Goal: Register for event/course

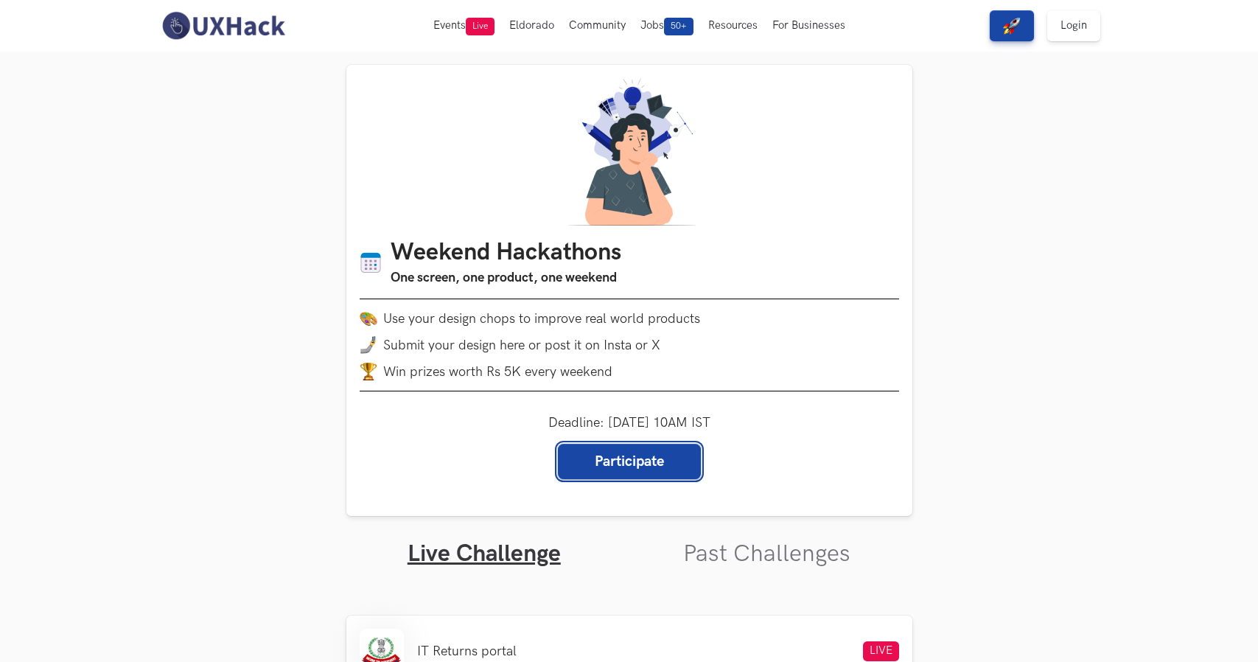
click at [604, 456] on link "Participate" at bounding box center [629, 461] width 143 height 35
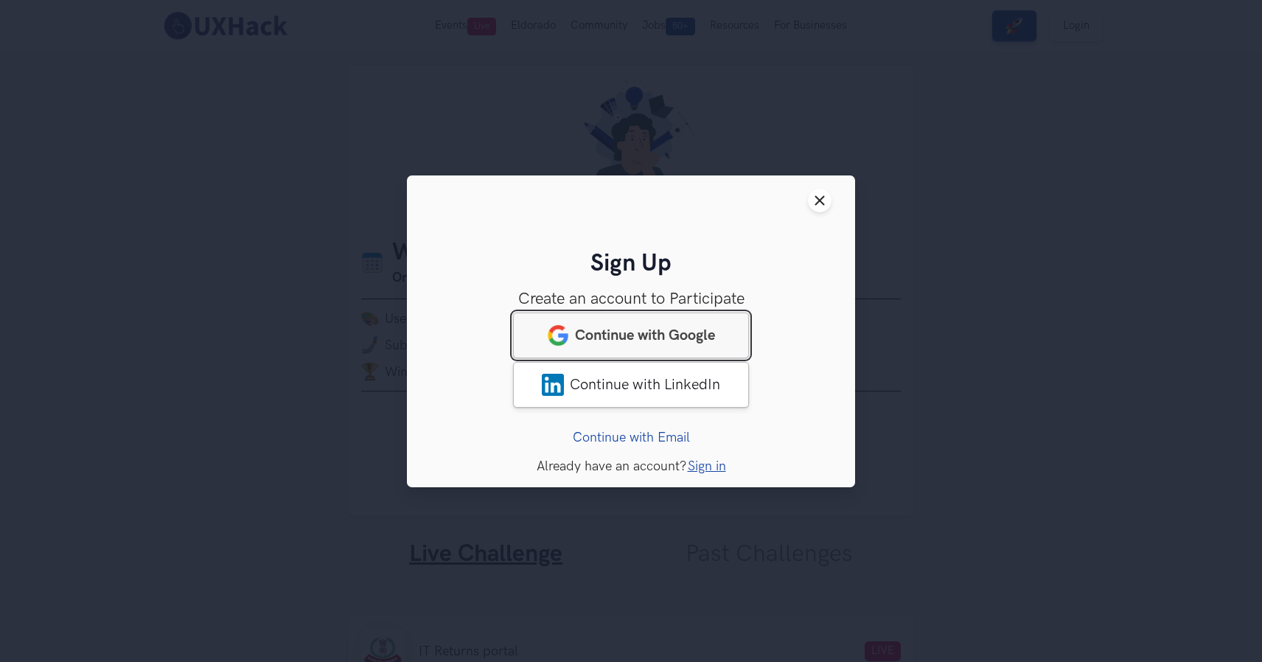
click at [689, 327] on span "Continue with Google" at bounding box center [645, 335] width 140 height 18
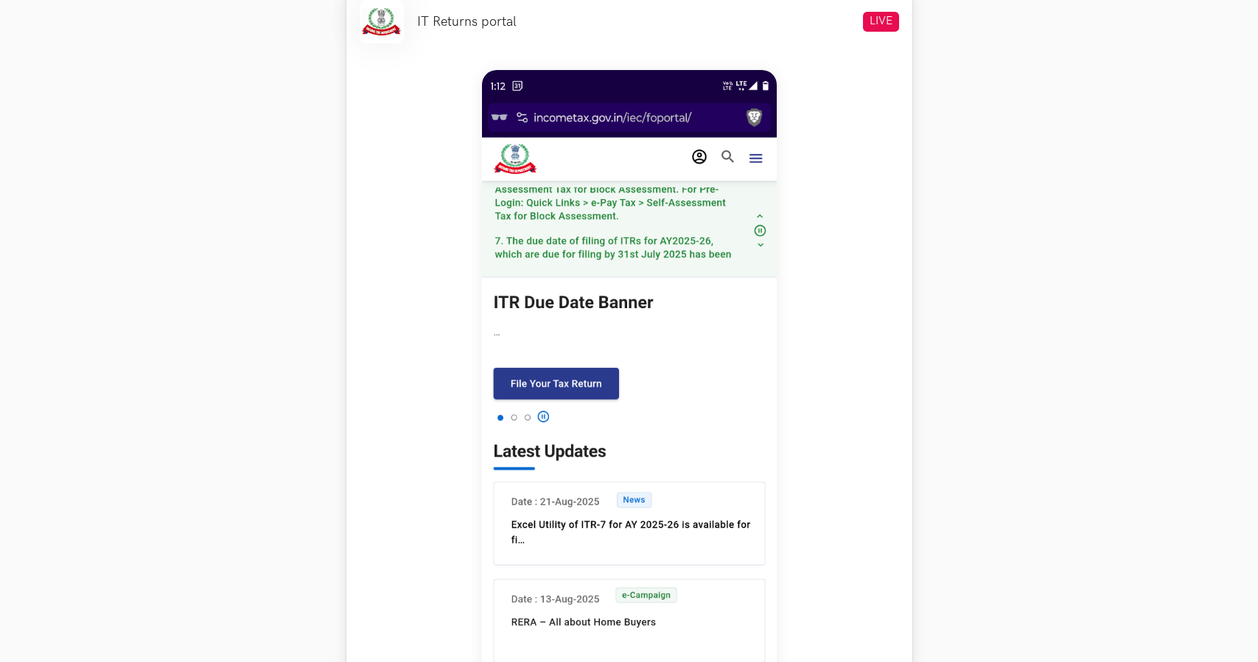
scroll to position [636, 0]
drag, startPoint x: 629, startPoint y: 146, endPoint x: 329, endPoint y: 6, distance: 331.1
click at [0, 0] on section "Weekend Hackathons One screen, one product, one weekend Use your design chops t…" at bounding box center [629, 637] width 1258 height 2445
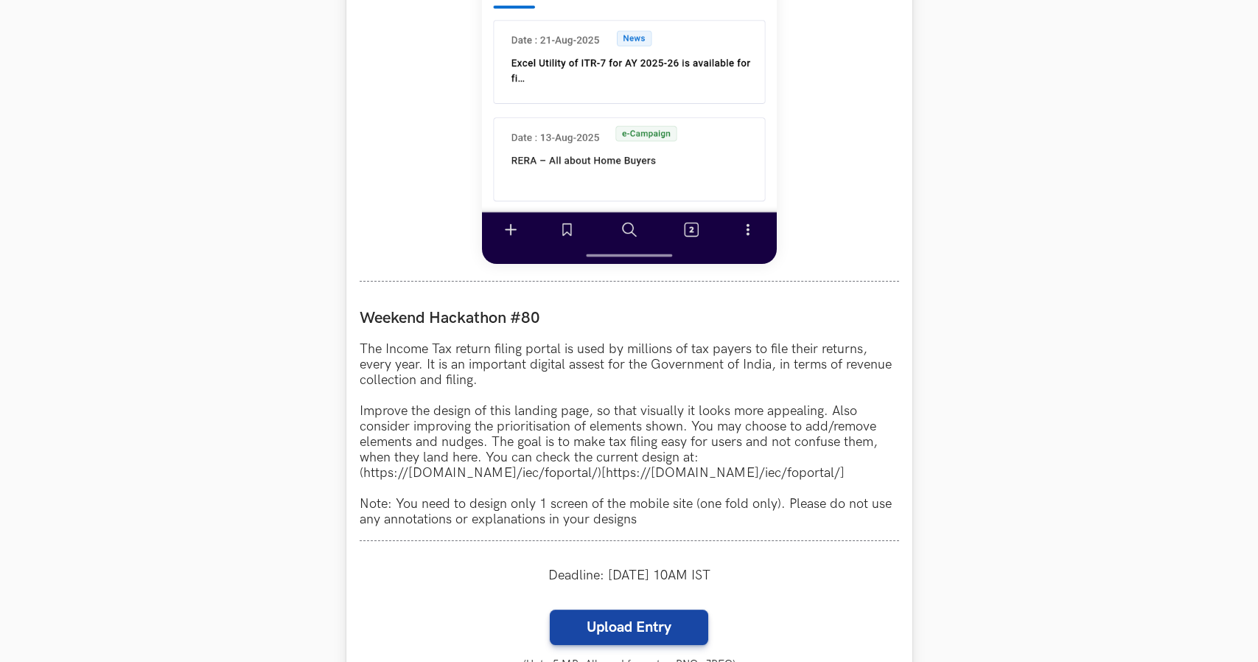
scroll to position [1102, 0]
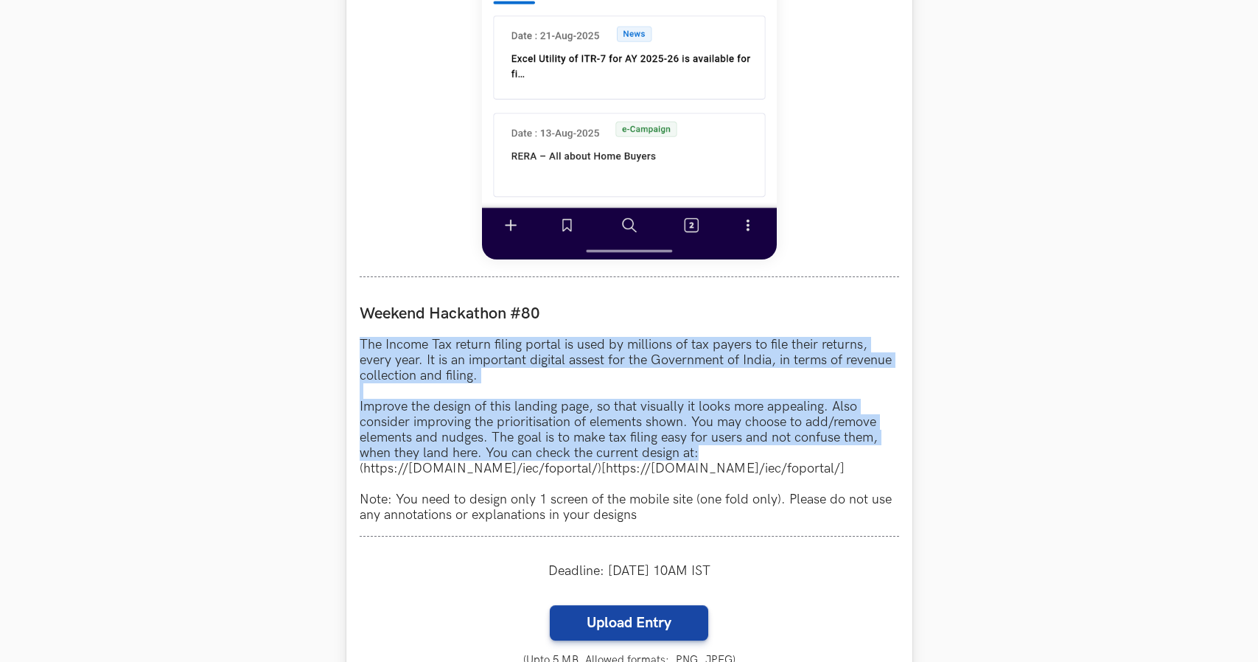
drag, startPoint x: 362, startPoint y: 344, endPoint x: 711, endPoint y: 449, distance: 364.1
click at [711, 449] on p "The Income Tax return filing portal is used by millions of tax payers to file t…" at bounding box center [630, 430] width 540 height 186
copy p "The Income Tax return filing portal is used by millions of tax payers to file t…"
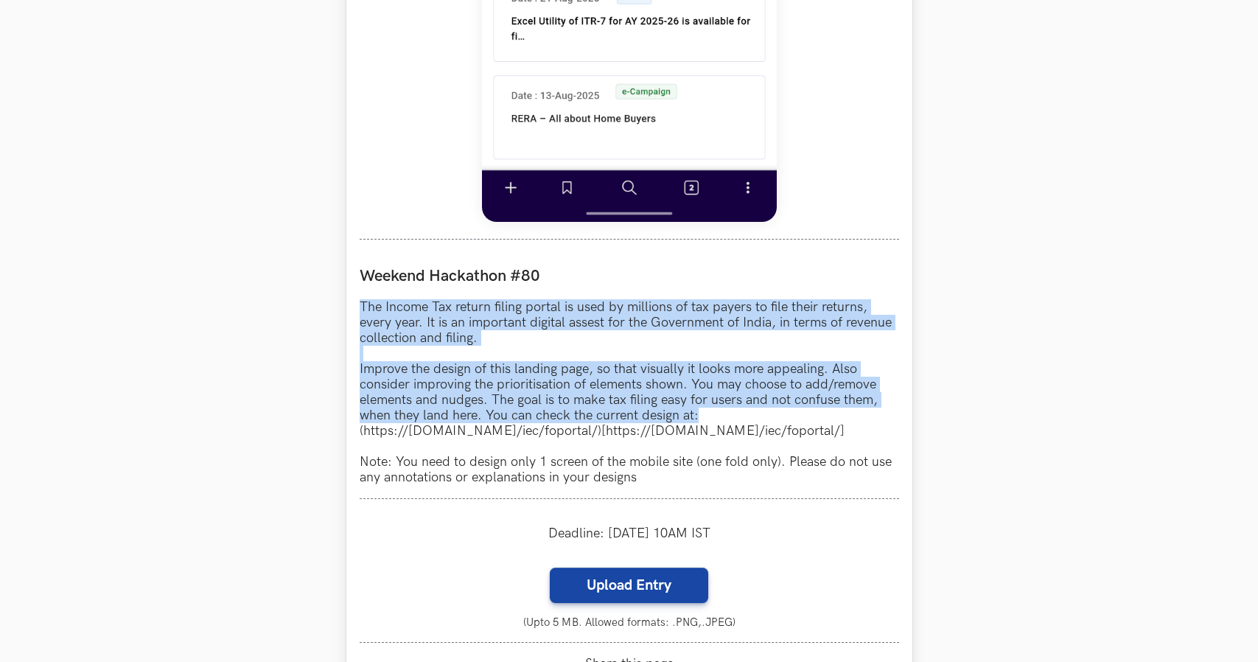
scroll to position [1129, 0]
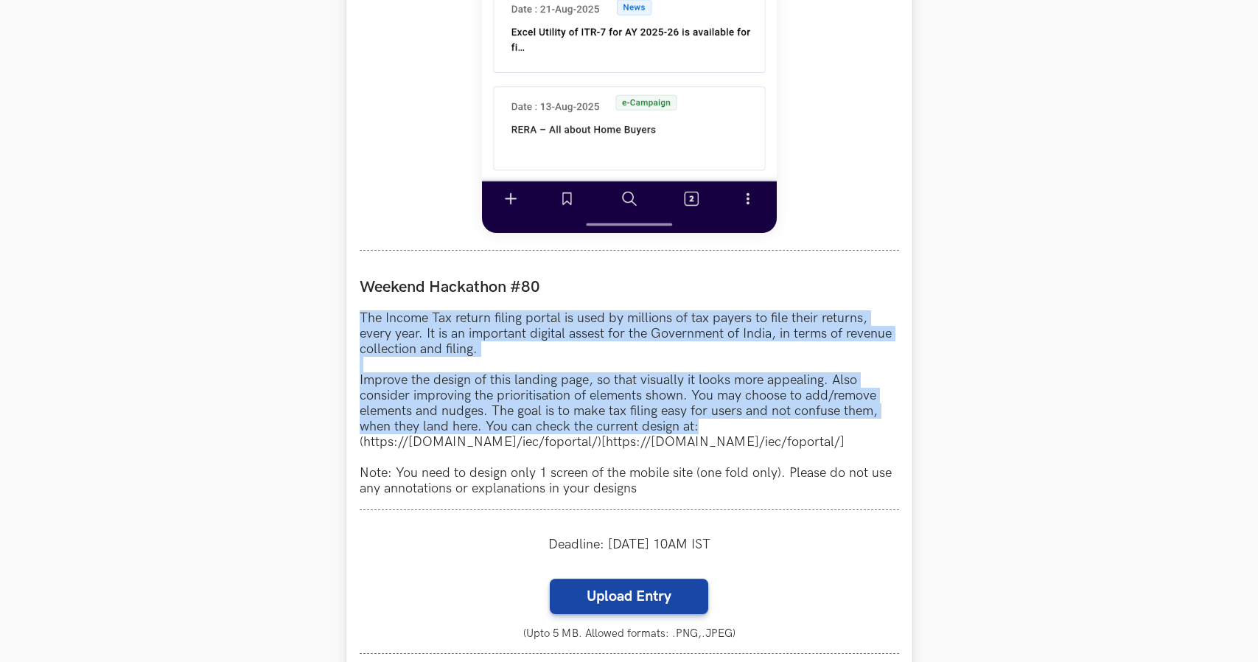
drag, startPoint x: 365, startPoint y: 445, endPoint x: 882, endPoint y: 447, distance: 516.8
click at [882, 447] on p "The Income Tax return filing portal is used by millions of tax payers to file t…" at bounding box center [630, 403] width 540 height 186
copy p "https://www.incometax.gov.in/iec/foportal/)[https://www.incometax.gov.in/iec/fo…"
